Goal: Task Accomplishment & Management: Use online tool/utility

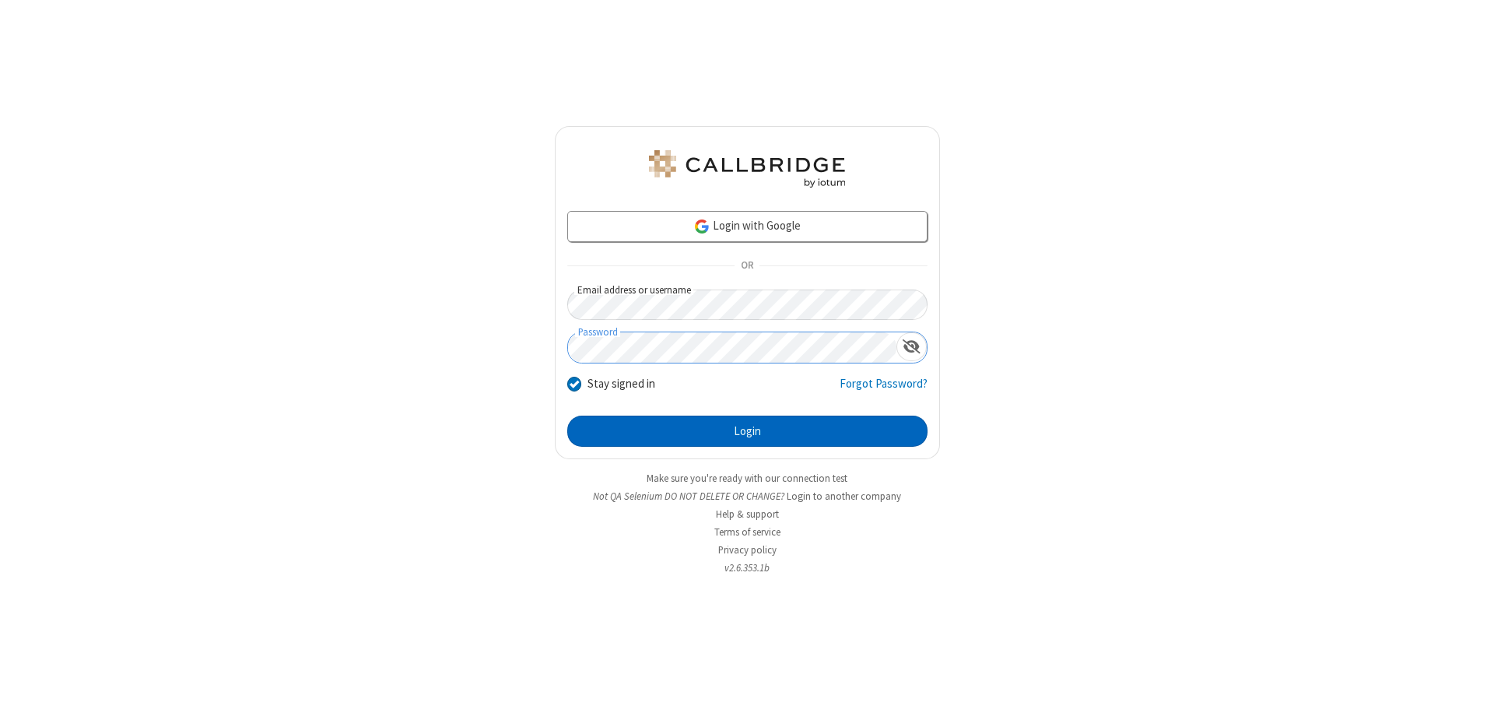
click at [747, 431] on button "Login" at bounding box center [747, 431] width 360 height 31
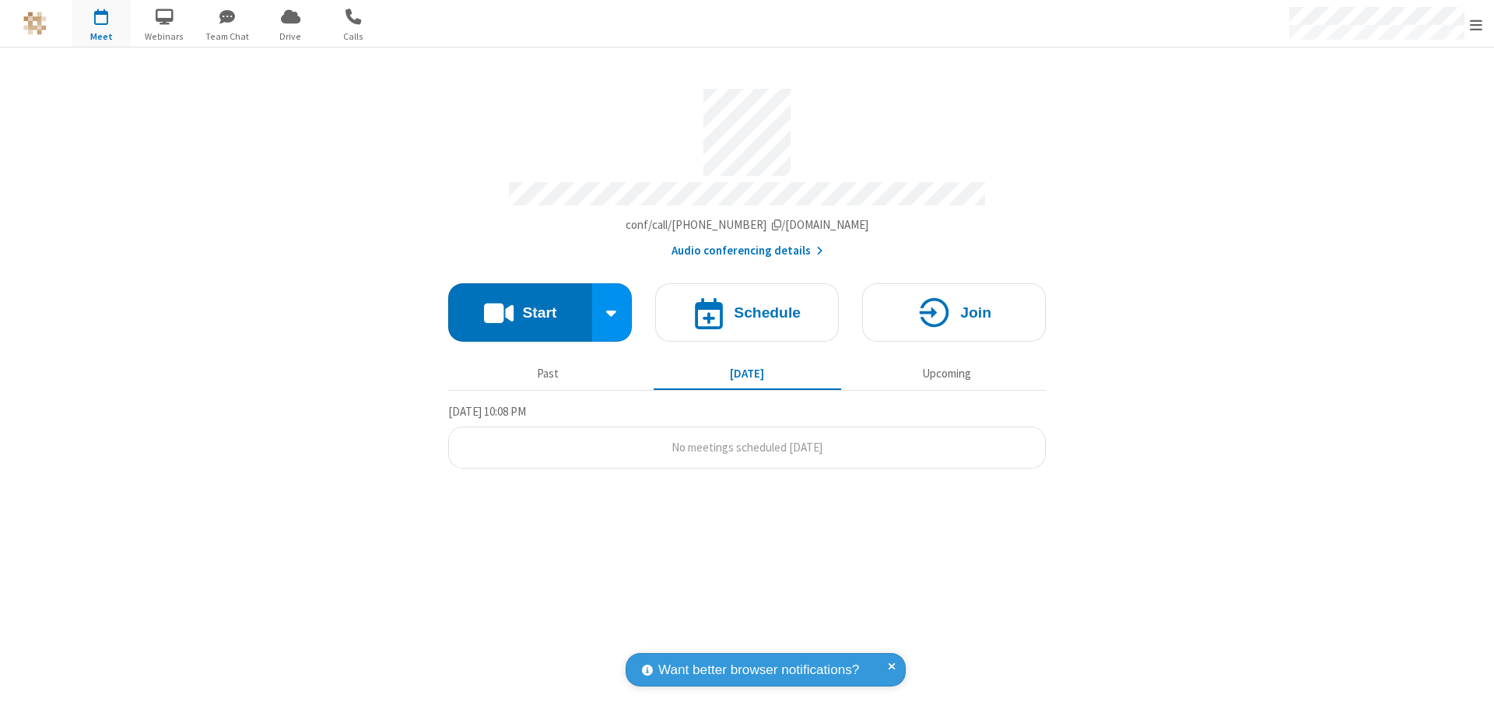
click at [520, 305] on button "Start" at bounding box center [520, 312] width 144 height 58
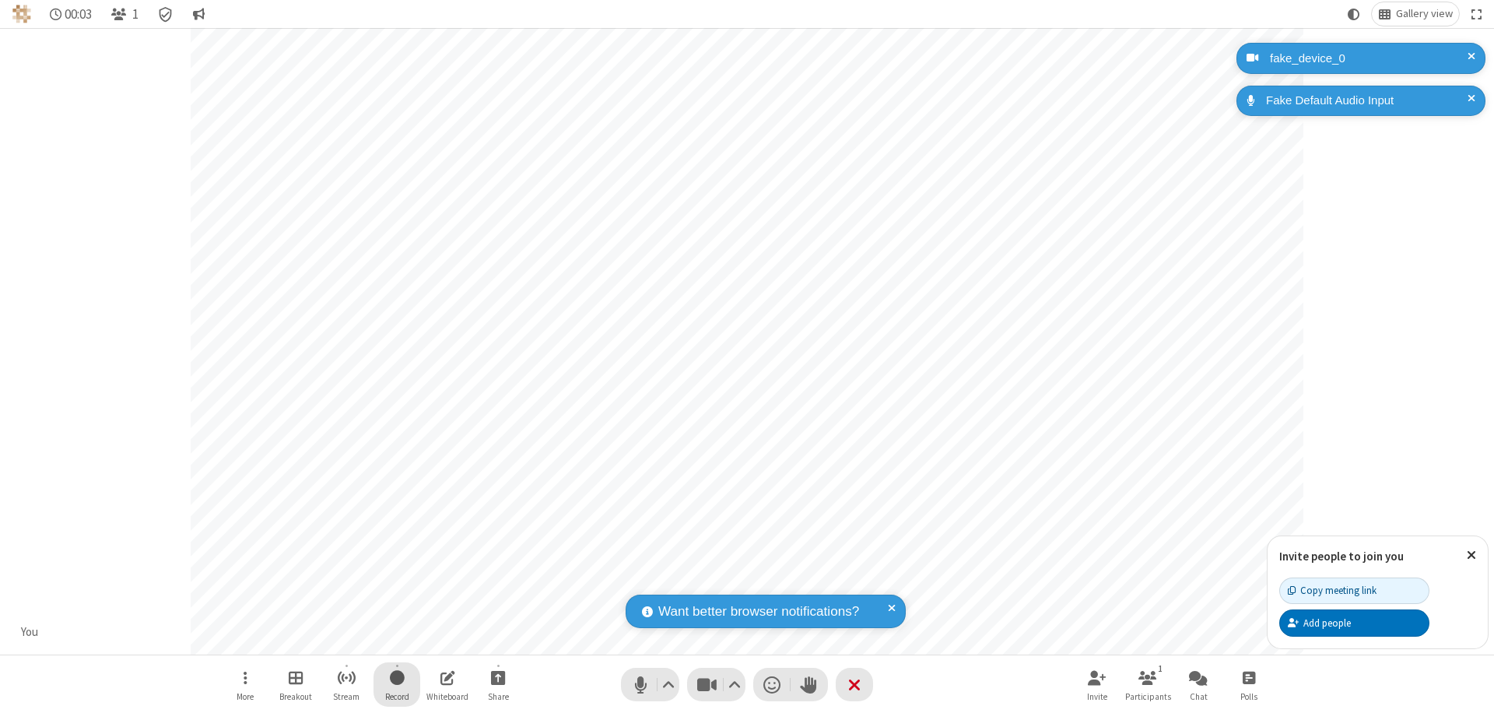
click at [397, 684] on span "Start recording" at bounding box center [397, 677] width 15 height 19
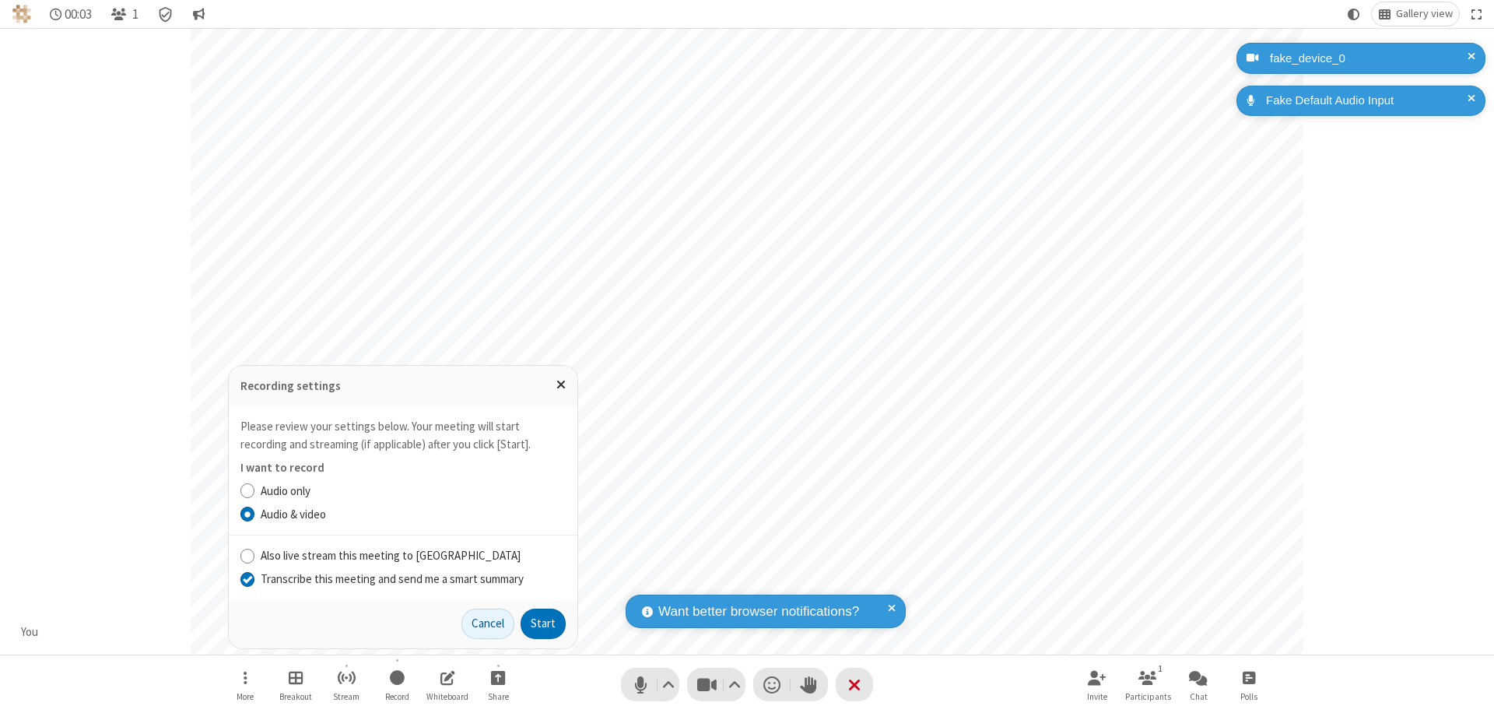
click at [247, 578] on input "Transcribe this meeting and send me a smart summary" at bounding box center [247, 578] width 15 height 16
click at [412, 514] on label "Audio & video" at bounding box center [413, 515] width 305 height 18
click at [255, 514] on input "Audio & video" at bounding box center [247, 514] width 15 height 16
click at [543, 623] on button "Start" at bounding box center [543, 624] width 45 height 31
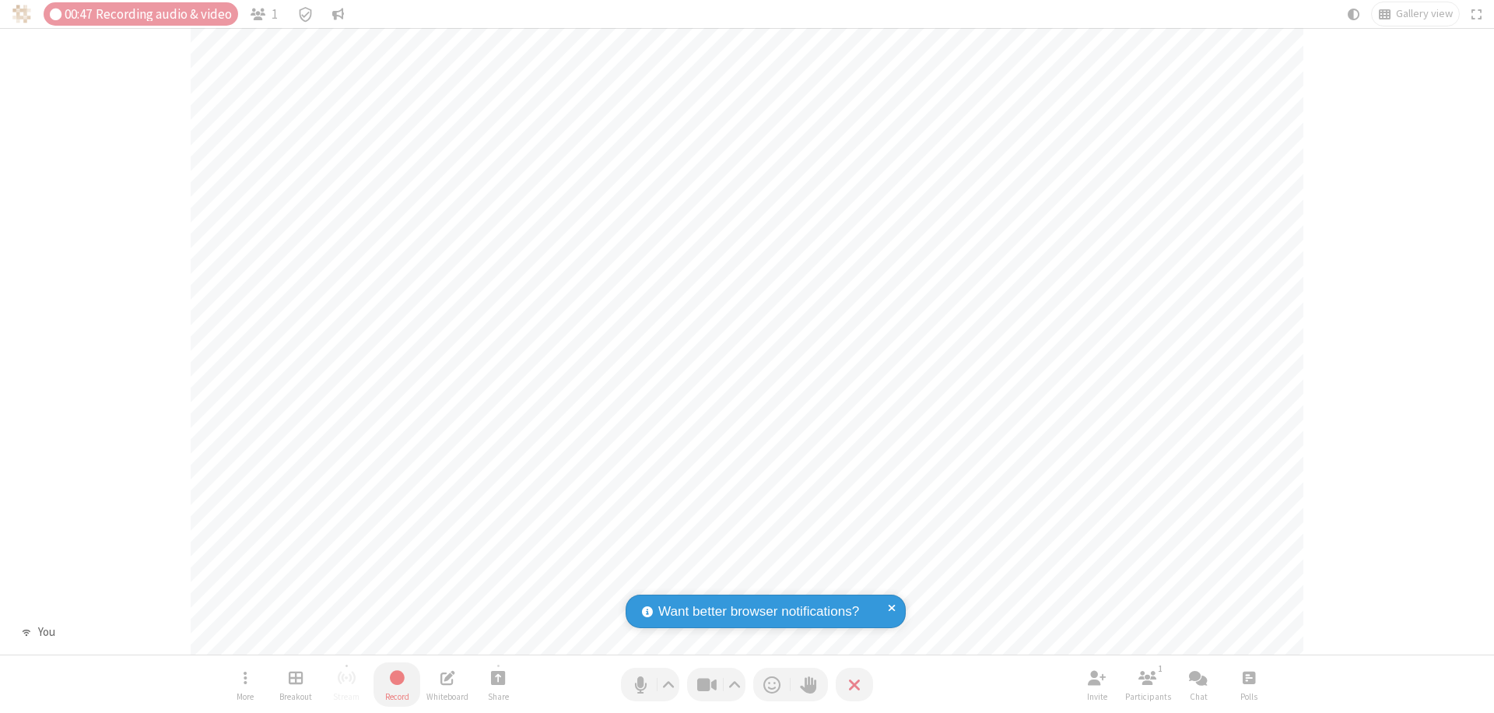
click at [397, 684] on span "Stop recording" at bounding box center [397, 677] width 18 height 19
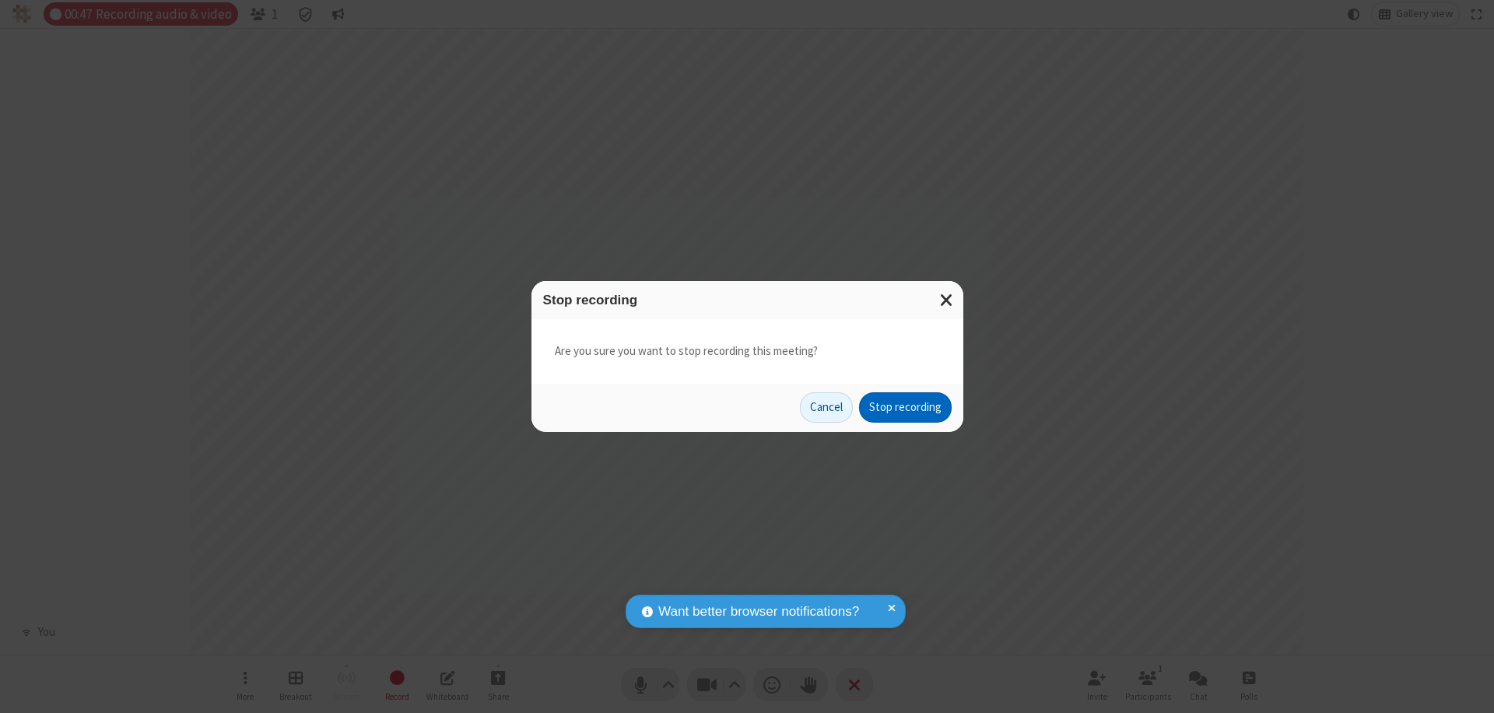
click at [905, 407] on button "Stop recording" at bounding box center [905, 407] width 93 height 31
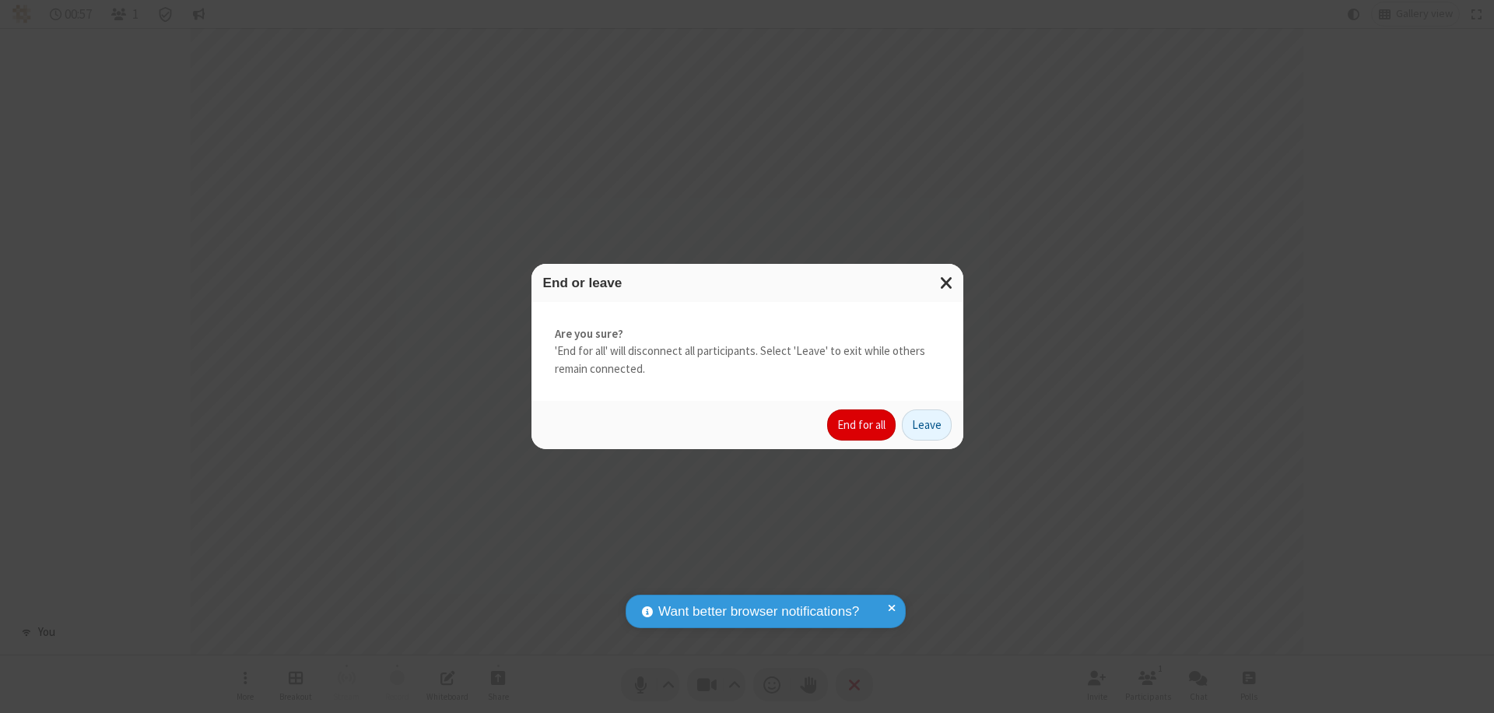
click at [862, 425] on button "End for all" at bounding box center [861, 424] width 68 height 31
